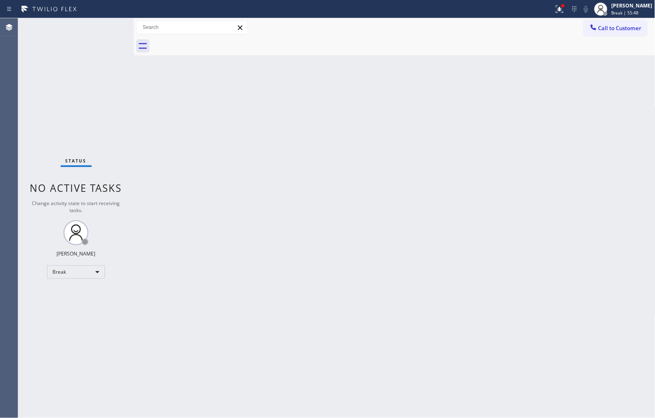
drag, startPoint x: 145, startPoint y: 389, endPoint x: 144, endPoint y: 372, distance: 17.0
click at [146, 387] on div "Back to Dashboard Change Sender ID Customers Technicians Select a contact Outbo…" at bounding box center [395, 217] width 522 height 399
click at [639, 13] on div "Break | 1h" at bounding box center [632, 13] width 41 height 6
click at [587, 55] on button "Unavailable" at bounding box center [614, 54] width 83 height 11
click at [304, 227] on div "Back to Dashboard Change Sender ID Customers Technicians Select a contact Outbo…" at bounding box center [395, 217] width 522 height 399
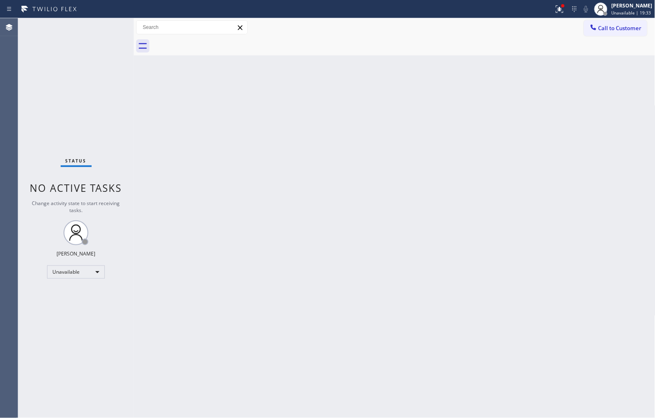
click at [251, 304] on div "Back to Dashboard Change Sender ID Customers Technicians Select a contact Outbo…" at bounding box center [395, 217] width 522 height 399
click at [366, 261] on div "Back to Dashboard Change Sender ID Customers Technicians Select a contact Outbo…" at bounding box center [395, 217] width 522 height 399
click at [123, 125] on div "Status No active tasks Change activity state to start receiving tasks. [PERSON_…" at bounding box center [76, 217] width 116 height 399
click at [465, 185] on div "Back to Dashboard Change Sender ID Customers Technicians Select a contact Outbo…" at bounding box center [395, 217] width 522 height 399
drag, startPoint x: 165, startPoint y: 160, endPoint x: 361, endPoint y: 174, distance: 196.7
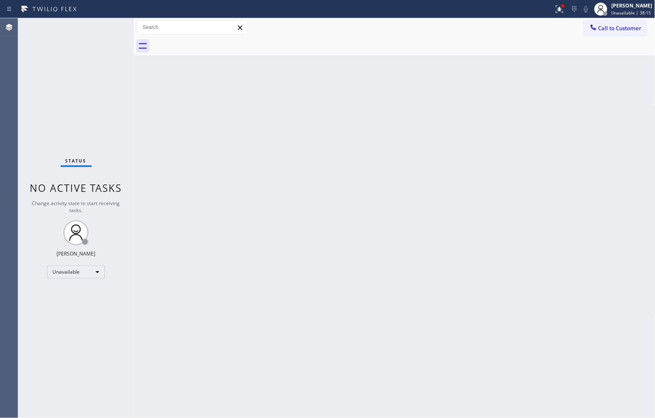
click at [125, 121] on div "Status No active tasks Change activity state to start receiving tasks. [PERSON_…" at bounding box center [76, 217] width 116 height 399
click at [7, 386] on div "Agent Desktop" at bounding box center [9, 217] width 18 height 399
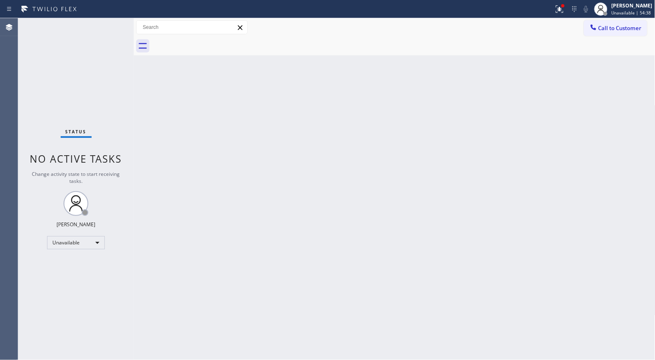
click at [32, 348] on div "Status No active tasks Change activity state to start receiving tasks. [PERSON_…" at bounding box center [76, 189] width 116 height 342
